Goal: Information Seeking & Learning: Learn about a topic

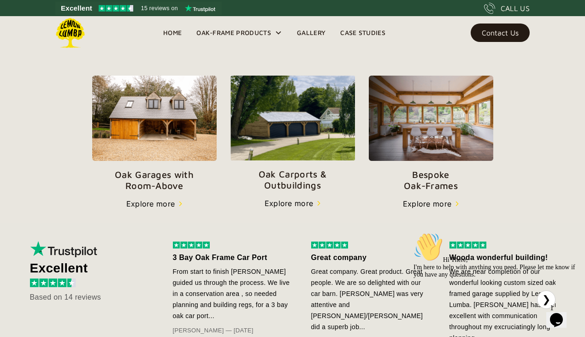
scroll to position [310, 0]
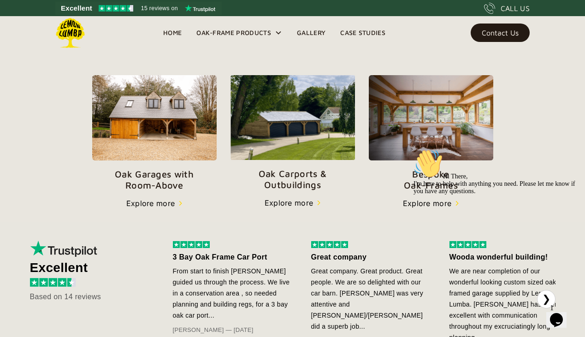
click at [280, 183] on p "Oak Carports & Outbuildings" at bounding box center [293, 179] width 125 height 22
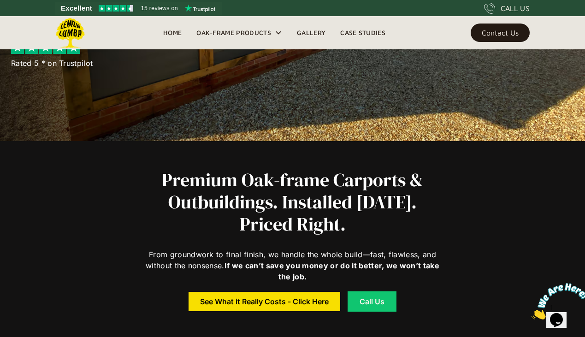
scroll to position [196, 0]
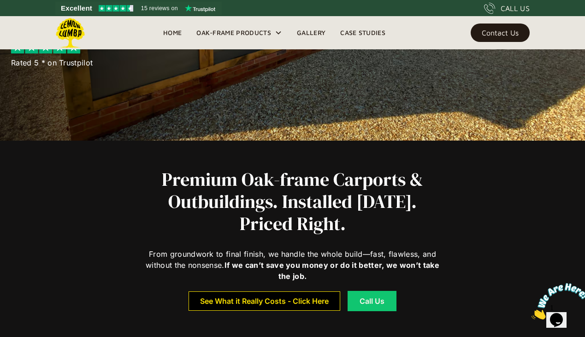
click at [209, 301] on div "See What it Really Costs - Click Here" at bounding box center [264, 301] width 129 height 6
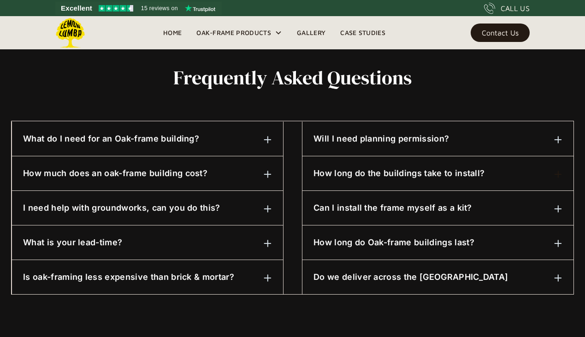
scroll to position [435, 0]
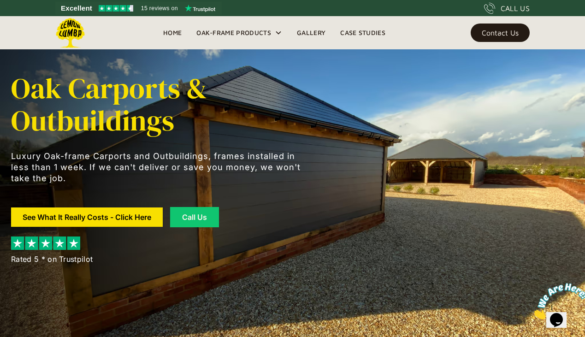
click at [310, 31] on link "Gallery" at bounding box center [311, 33] width 43 height 14
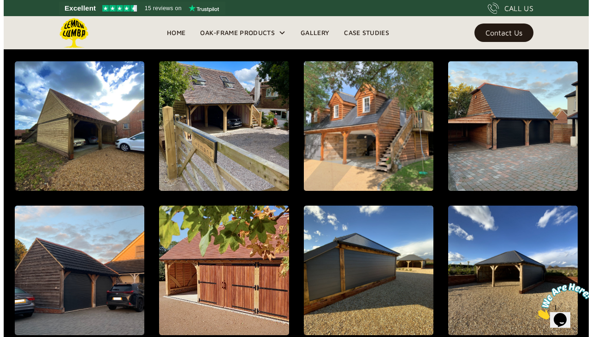
scroll to position [776, 0]
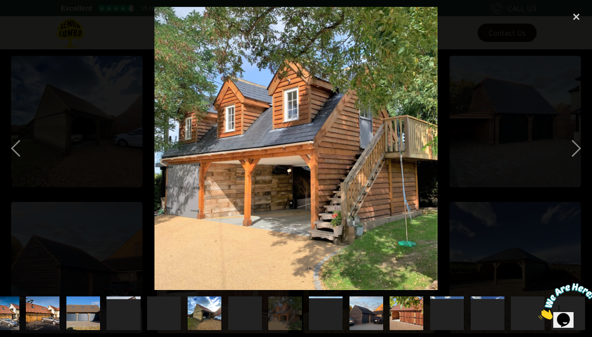
scroll to position [788, 0]
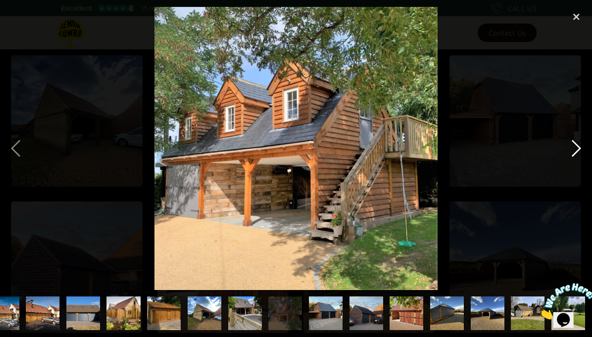
click at [576, 148] on div "next image" at bounding box center [576, 148] width 31 height 283
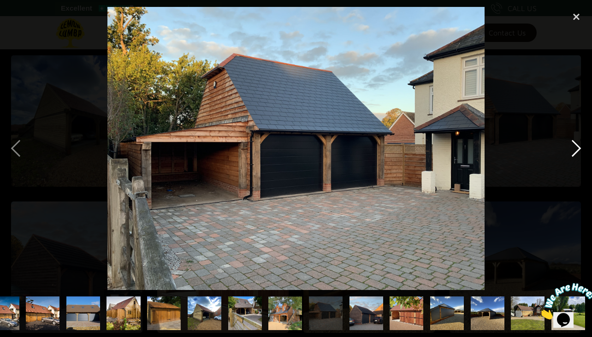
click at [576, 148] on div "next image" at bounding box center [576, 148] width 31 height 283
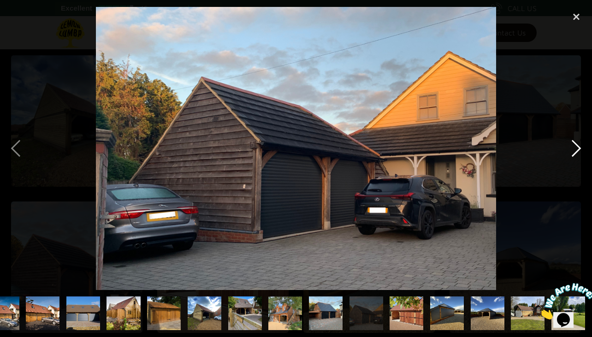
click at [576, 148] on div "next image" at bounding box center [576, 148] width 31 height 283
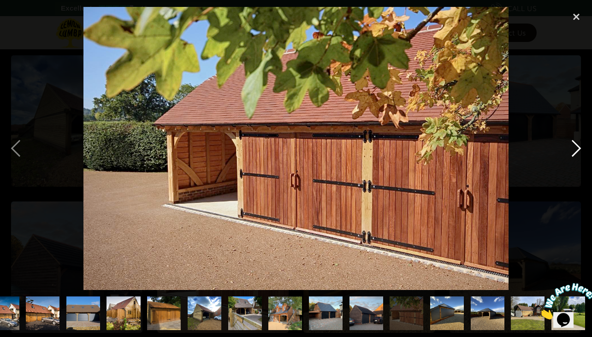
click at [576, 148] on div "next image" at bounding box center [576, 148] width 31 height 283
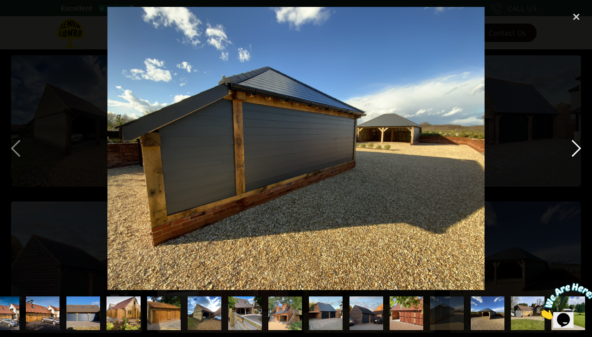
click at [576, 148] on div "next image" at bounding box center [576, 148] width 31 height 283
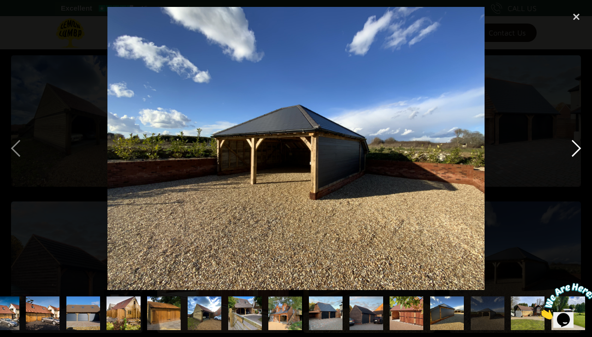
click at [576, 148] on div "next image" at bounding box center [576, 148] width 31 height 283
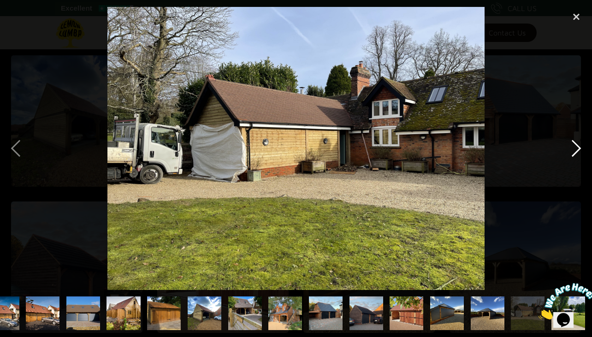
click at [576, 148] on div "next image" at bounding box center [576, 148] width 31 height 283
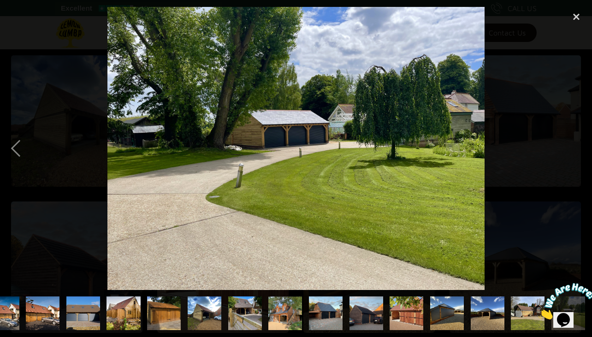
click at [576, 148] on div "next image" at bounding box center [576, 148] width 31 height 283
click at [10, 153] on div "previous image" at bounding box center [15, 148] width 31 height 283
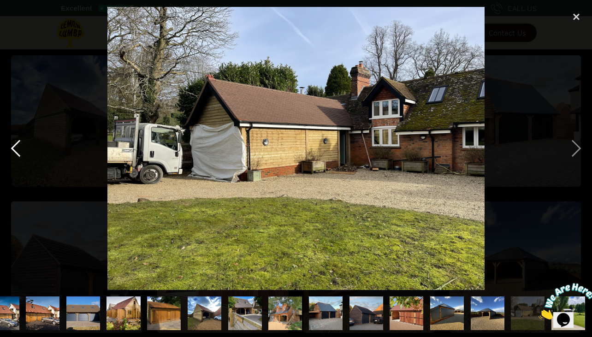
click at [17, 150] on div "previous image" at bounding box center [15, 148] width 31 height 283
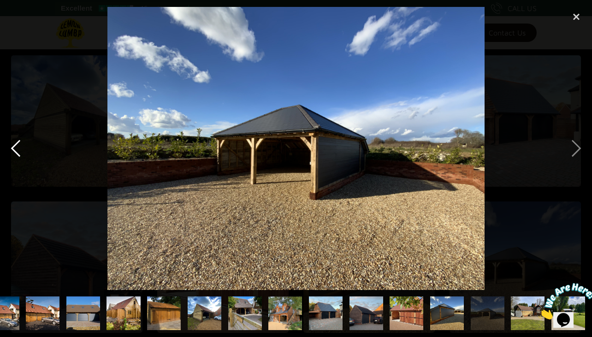
click at [17, 150] on div "previous image" at bounding box center [15, 148] width 31 height 283
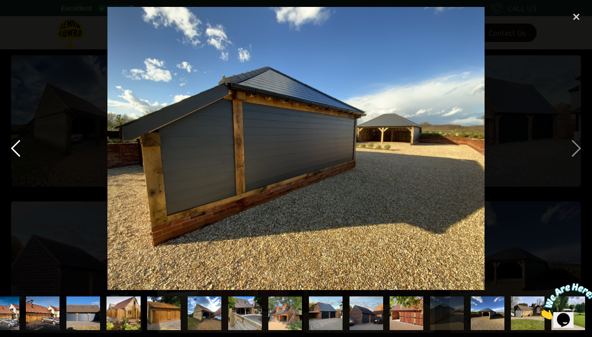
click at [17, 150] on div "previous image" at bounding box center [15, 148] width 31 height 283
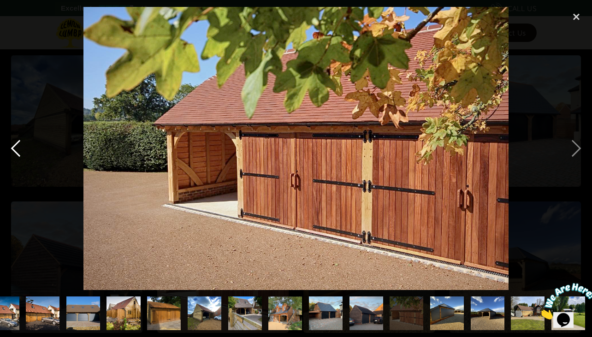
click at [17, 150] on div "previous image" at bounding box center [15, 148] width 31 height 283
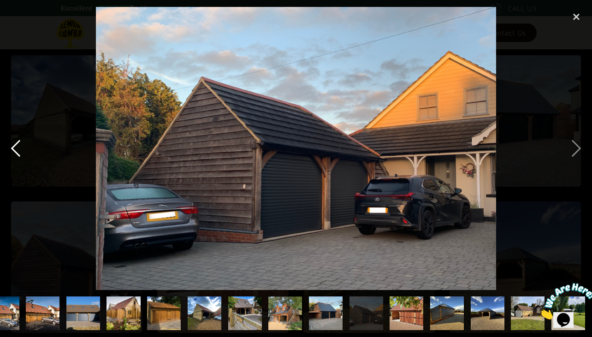
click at [17, 150] on div "previous image" at bounding box center [15, 148] width 31 height 283
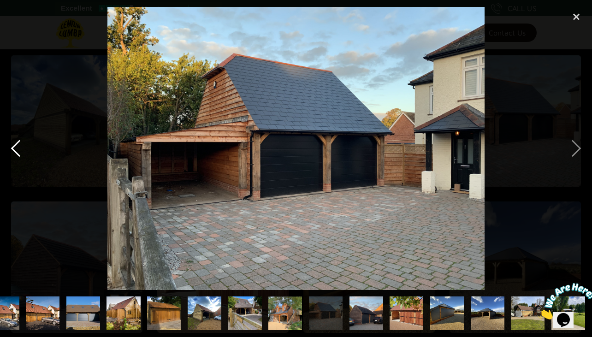
click at [17, 150] on div "previous image" at bounding box center [15, 148] width 31 height 283
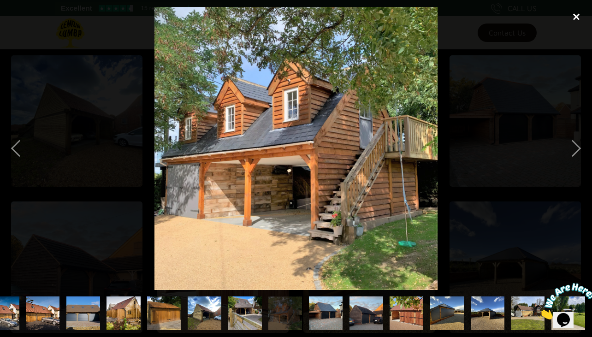
click at [574, 17] on div "close lightbox" at bounding box center [576, 17] width 31 height 20
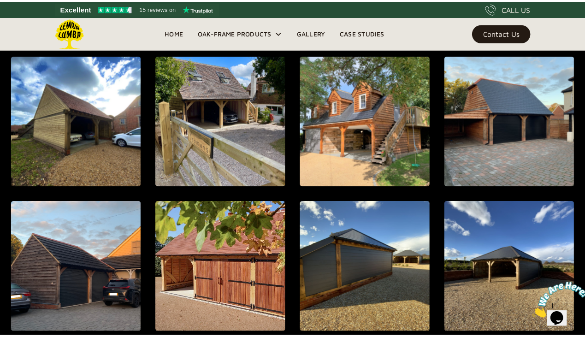
scroll to position [0, 0]
